Goal: Find specific page/section: Find specific page/section

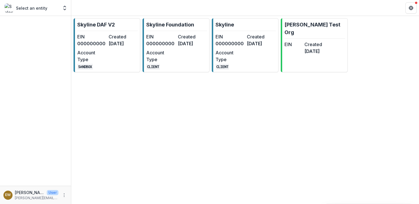
click at [187, 66] on div "EIN 000000000 Created [DATE] Account Type CLIENT" at bounding box center [176, 51] width 60 height 36
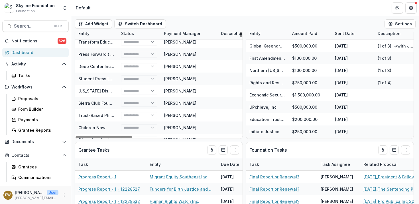
scroll to position [31, 0]
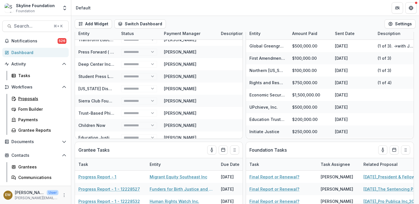
click at [15, 95] on link "Proposals" at bounding box center [39, 98] width 60 height 9
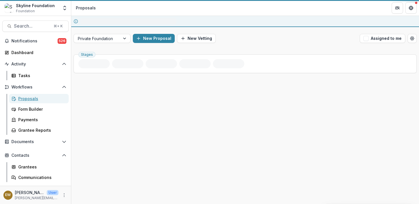
click at [16, 96] on link "Proposals" at bounding box center [39, 98] width 60 height 9
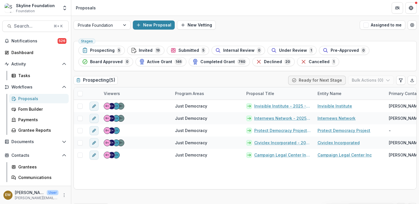
click at [373, 25] on button "Assigned to me" at bounding box center [383, 25] width 46 height 9
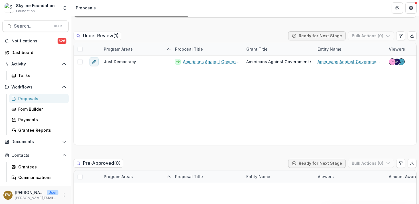
scroll to position [555, 0]
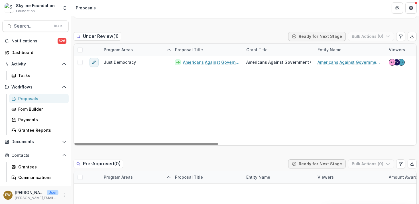
drag, startPoint x: 187, startPoint y: 68, endPoint x: 337, endPoint y: 105, distance: 154.8
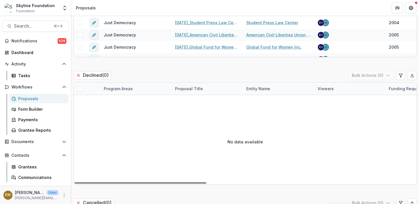
scroll to position [1264, 0]
